Goal: Transaction & Acquisition: Purchase product/service

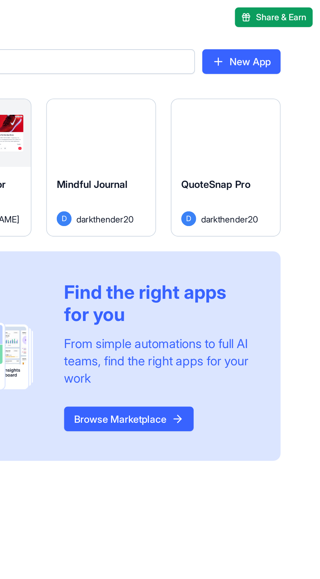
click at [306, 12] on span "Share & Earn" at bounding box center [299, 9] width 27 height 7
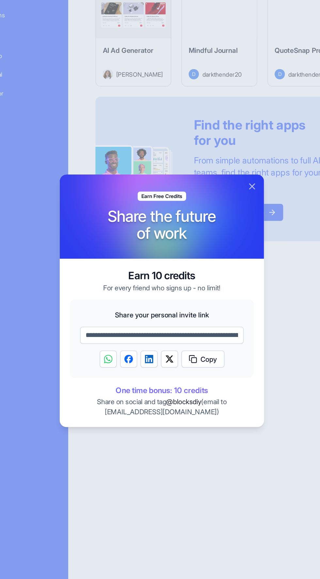
click at [122, 333] on img "Share on WhatsApp" at bounding box center [119, 334] width 7 height 7
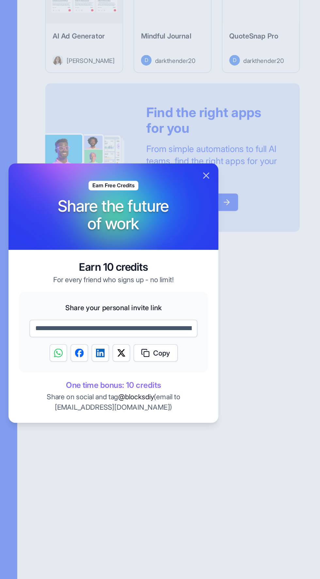
click at [185, 360] on span "One time bonus: 10 credits" at bounding box center [159, 358] width 141 height 9
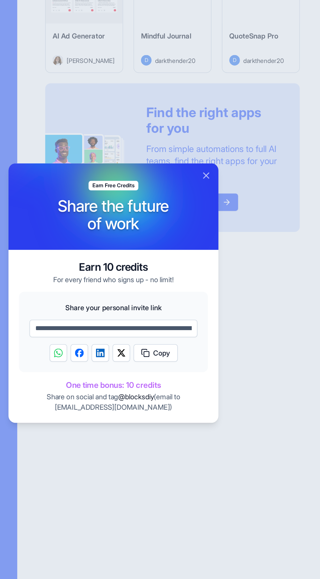
click at [223, 194] on div at bounding box center [250, 188] width 158 height 155
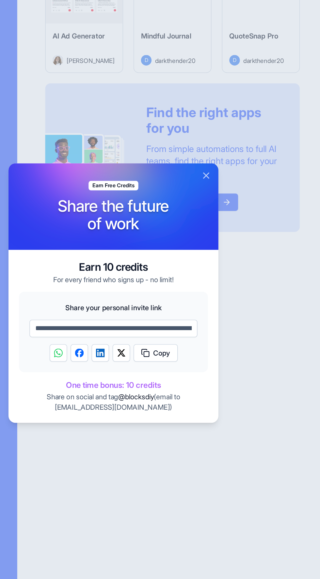
click at [229, 203] on button "Close" at bounding box center [229, 202] width 8 height 8
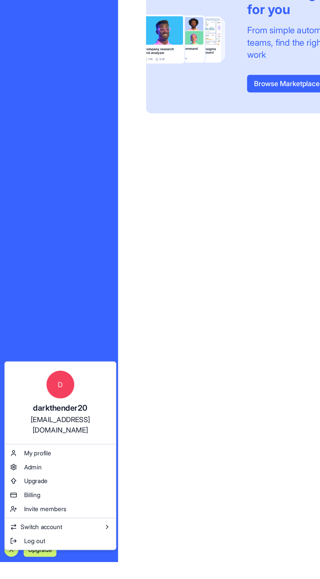
click at [9, 569] on html "My Workspace New app Marketplace Integrations Recent QuoteSnap Pro Mindful Jour…" at bounding box center [160, 289] width 320 height 579
click at [22, 495] on span "My profile" at bounding box center [28, 498] width 20 height 7
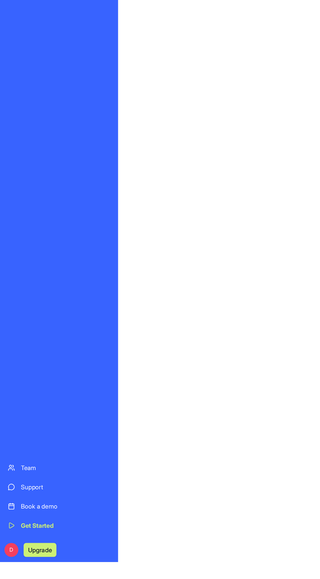
click at [18, 570] on button "Upgrade" at bounding box center [30, 570] width 24 height 10
click at [18, 571] on button "Upgrade" at bounding box center [30, 570] width 24 height 10
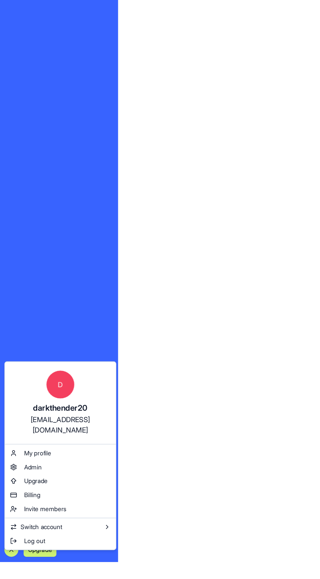
click at [8, 570] on html "**********" at bounding box center [160, 289] width 320 height 579
click at [23, 495] on span "My profile" at bounding box center [28, 498] width 20 height 7
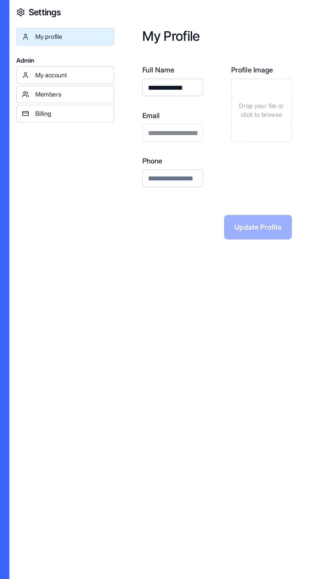
click at [148, 55] on div "My account" at bounding box center [134, 56] width 55 height 7
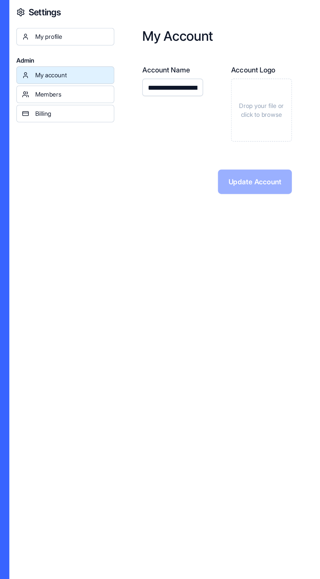
click at [141, 68] on div "Members" at bounding box center [134, 70] width 55 height 7
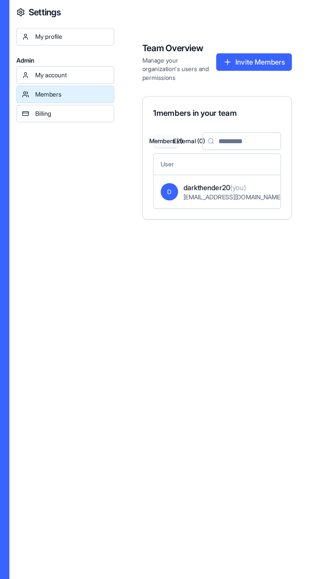
click at [146, 88] on div "Billing" at bounding box center [134, 85] width 55 height 7
click at [128, 82] on div "Billing" at bounding box center [134, 85] width 55 height 7
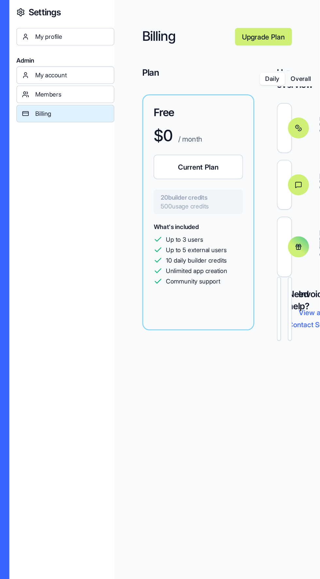
click at [118, 84] on div "Billing" at bounding box center [134, 85] width 55 height 7
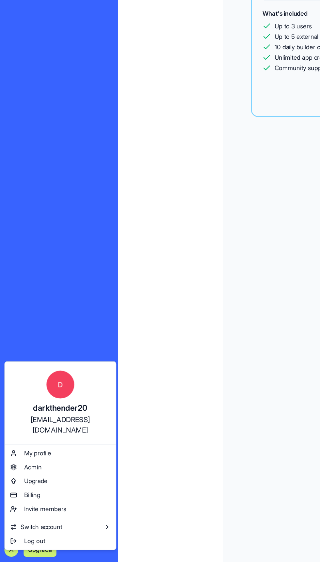
click at [7, 572] on html "My Workspace New app Marketplace Integrations Recent QuoteSnap Pro Mindful Jour…" at bounding box center [160, 289] width 320 height 579
click at [22, 505] on span "Admin" at bounding box center [24, 508] width 13 height 7
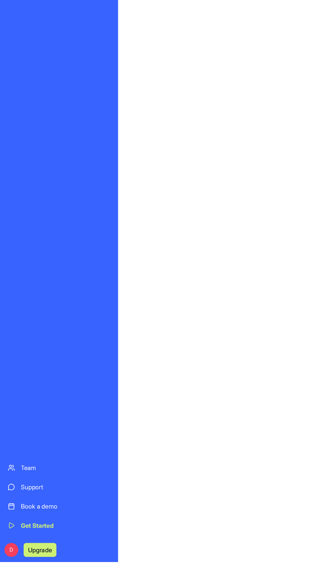
click at [18, 570] on button "Upgrade" at bounding box center [30, 570] width 24 height 10
